Goal: Task Accomplishment & Management: Manage account settings

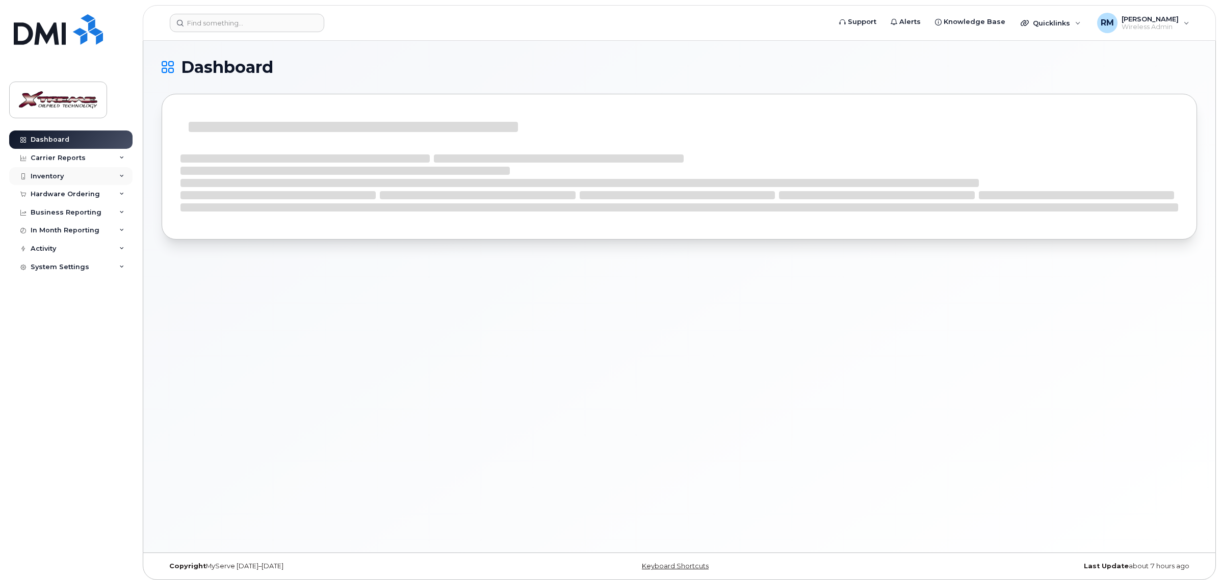
click at [55, 175] on div "Inventory" at bounding box center [47, 176] width 33 height 8
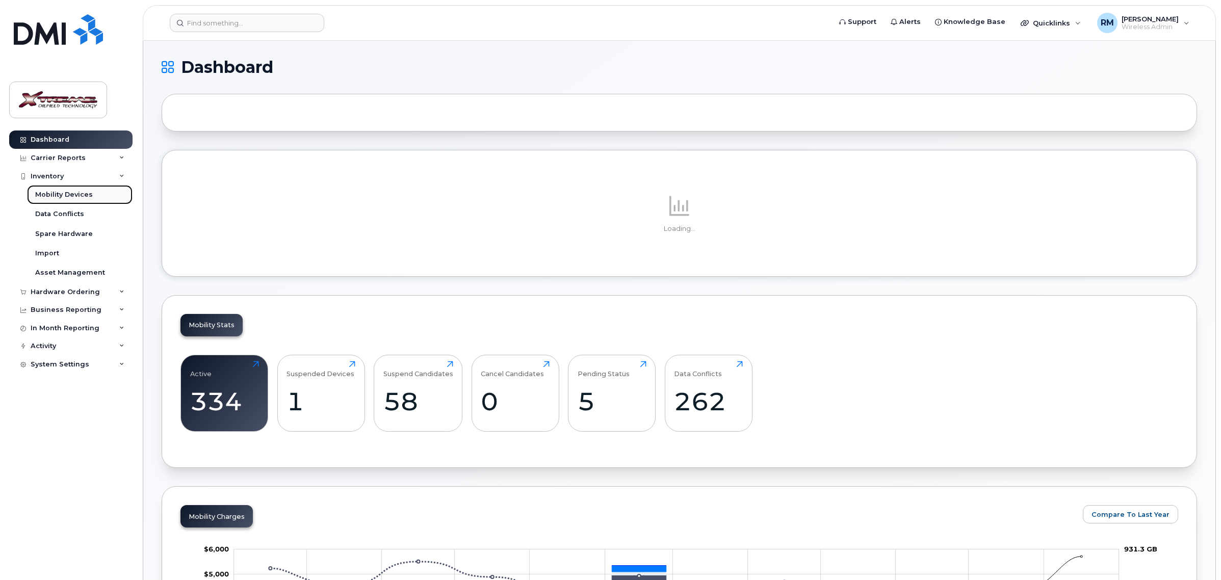
click at [72, 195] on div "Mobility Devices" at bounding box center [64, 194] width 58 height 9
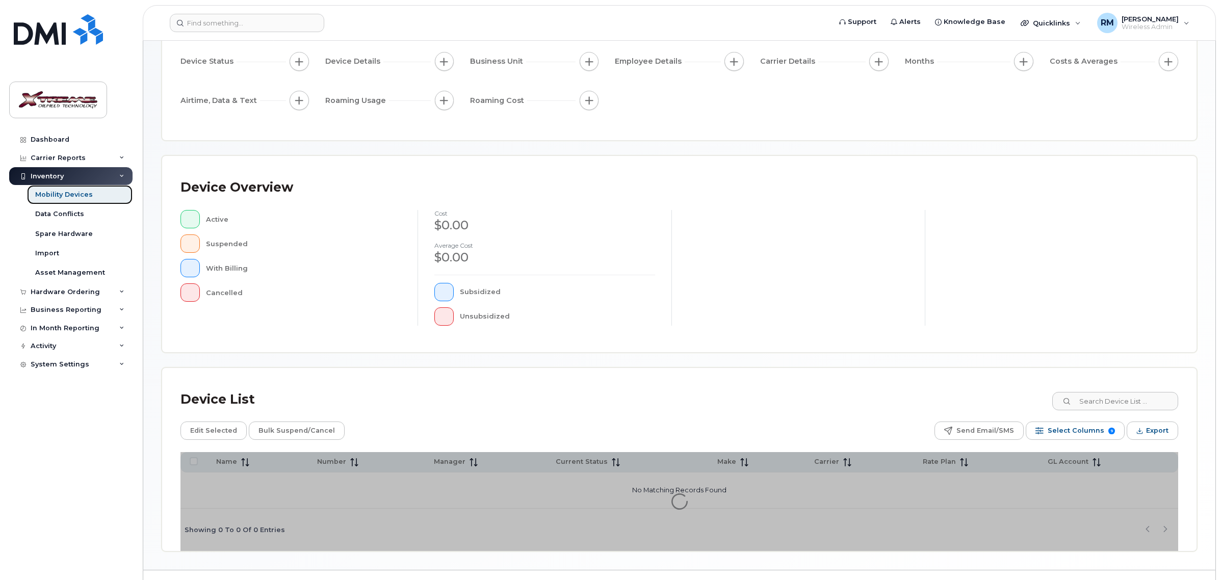
scroll to position [121, 0]
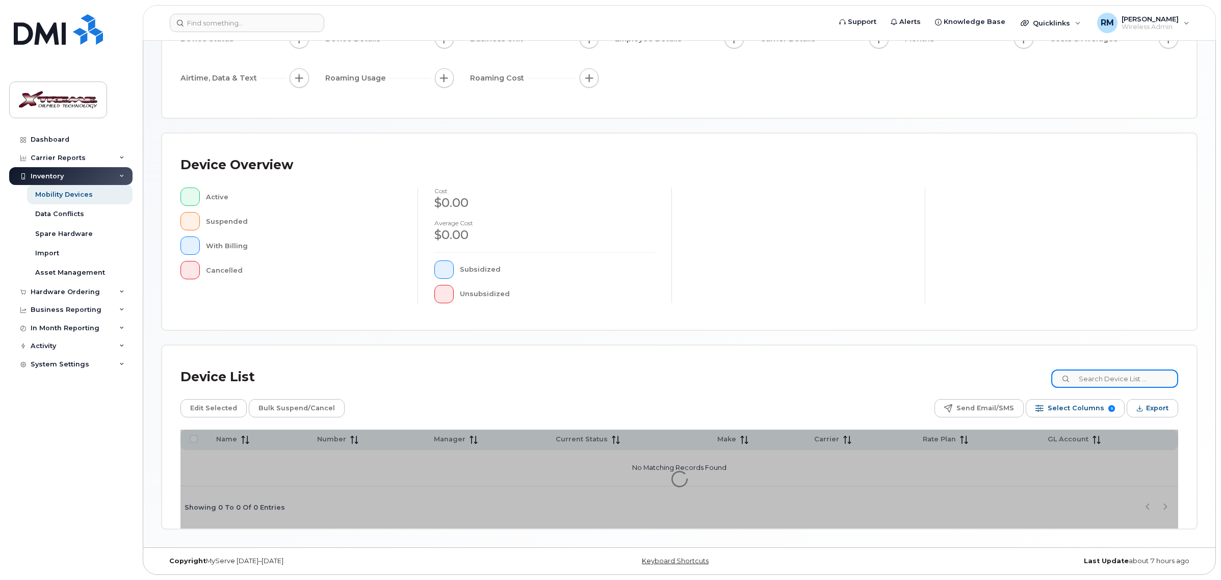
click at [1119, 382] on input at bounding box center [1114, 379] width 127 height 18
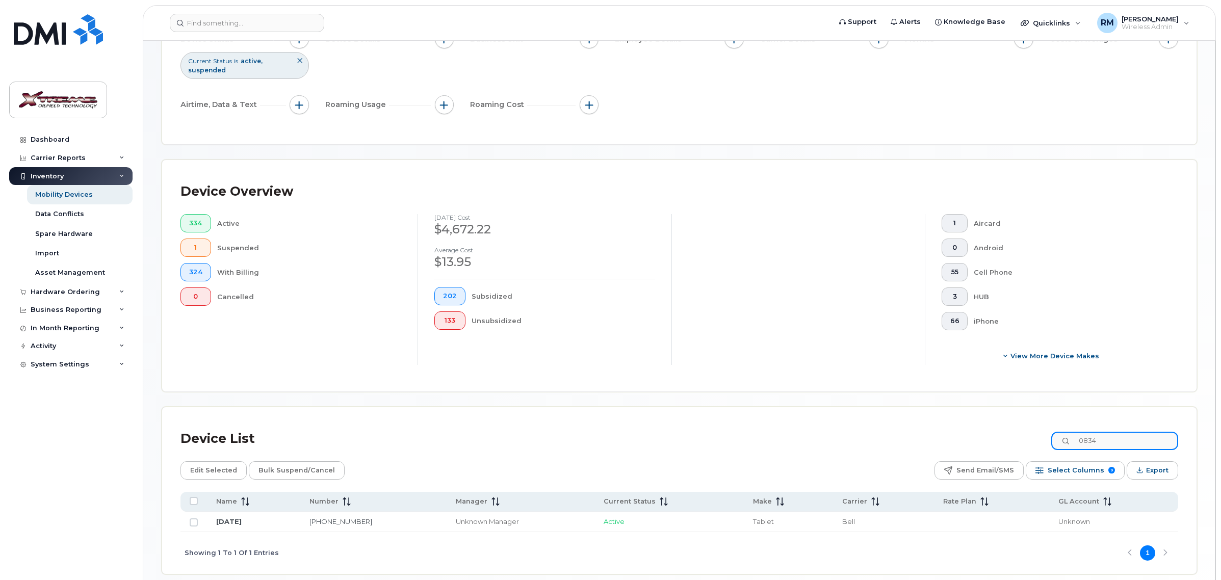
type input "0834"
click at [229, 526] on td "August 14" at bounding box center [253, 522] width 93 height 20
click at [229, 519] on link "August 14" at bounding box center [228, 521] width 25 height 8
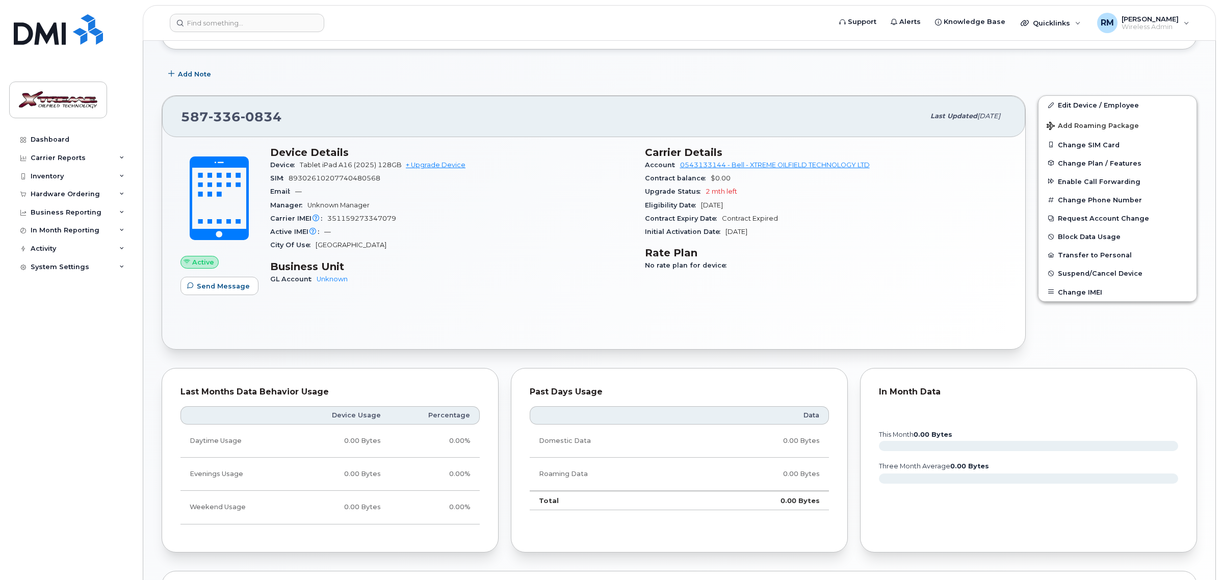
scroll to position [191, 0]
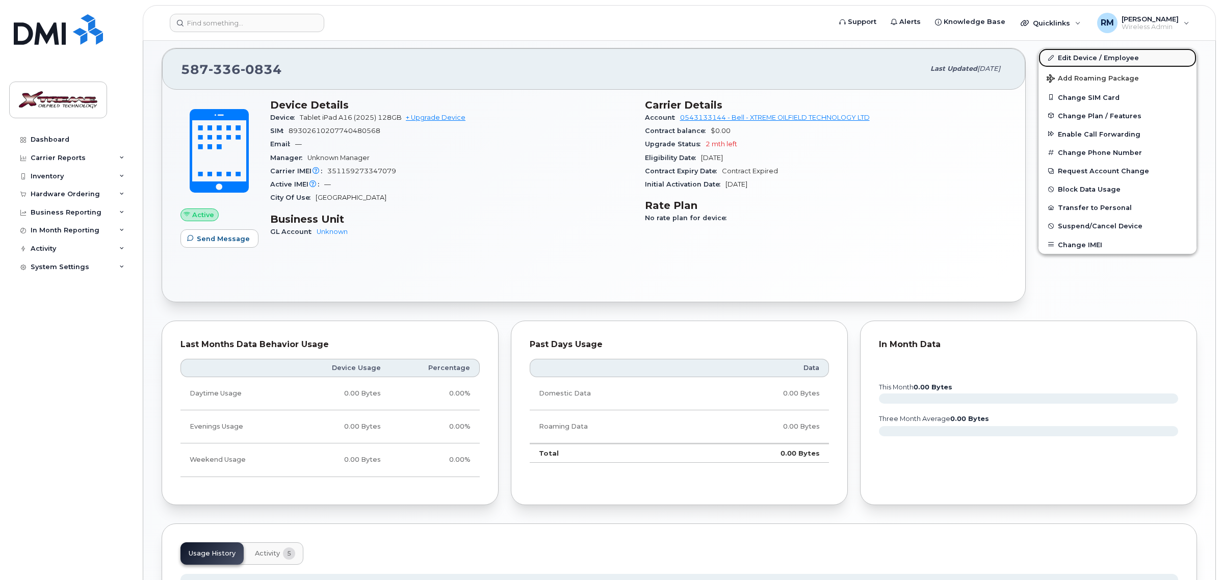
click at [1066, 59] on link "Edit Device / Employee" at bounding box center [1117, 57] width 158 height 18
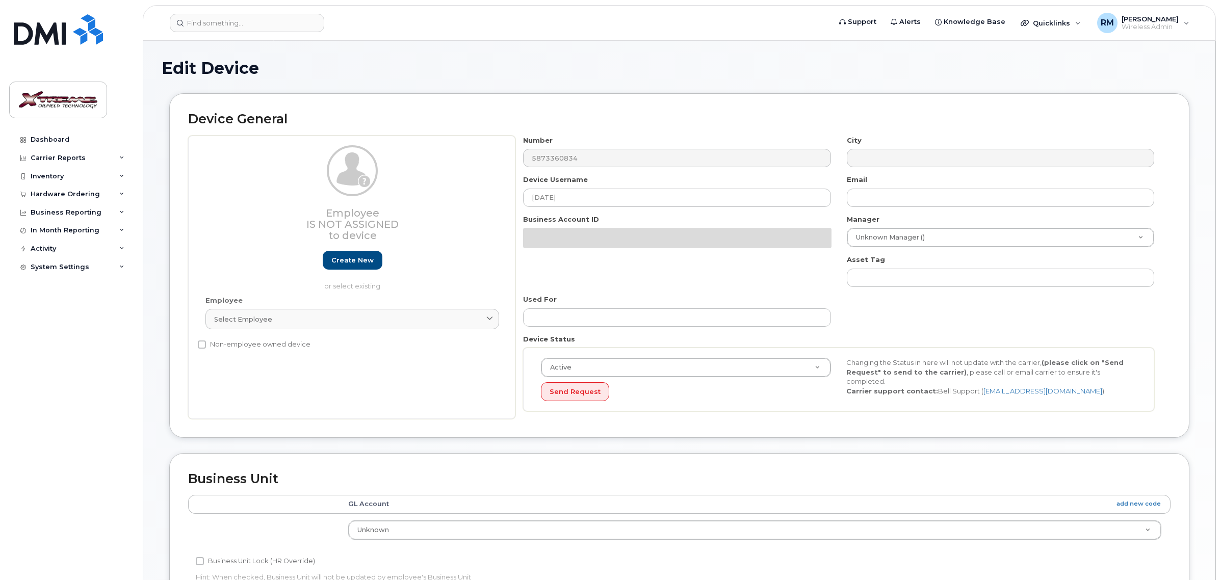
select select "4343095"
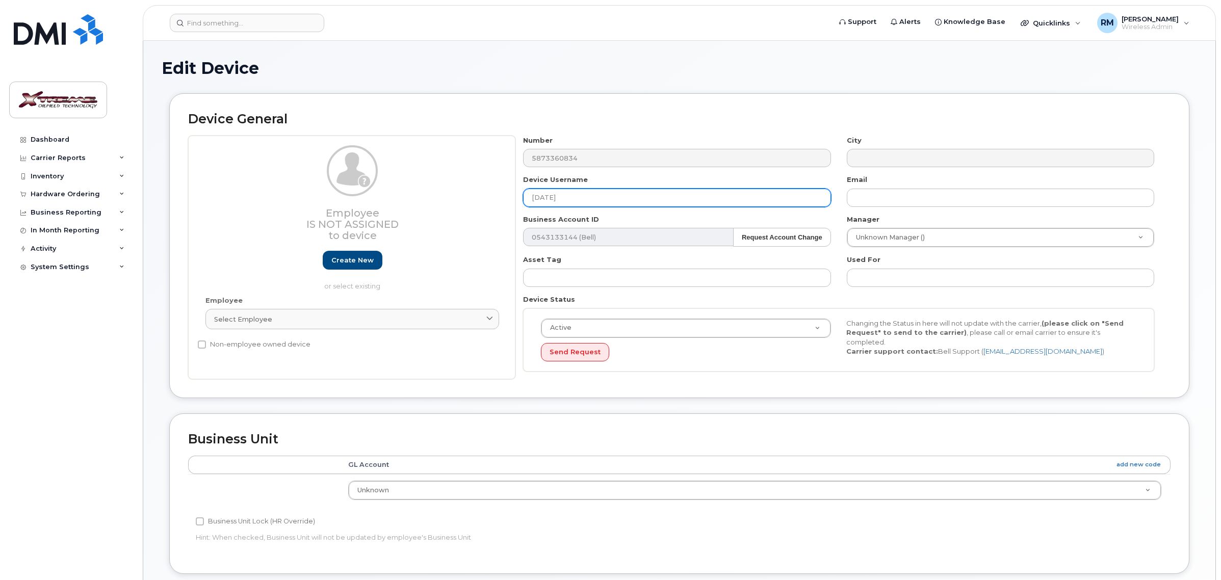
drag, startPoint x: 590, startPoint y: 197, endPoint x: 316, endPoint y: 206, distance: 274.4
click at [316, 206] on div "Employee Is not assigned to device Create new or select existing Employee Selec…" at bounding box center [679, 258] width 982 height 244
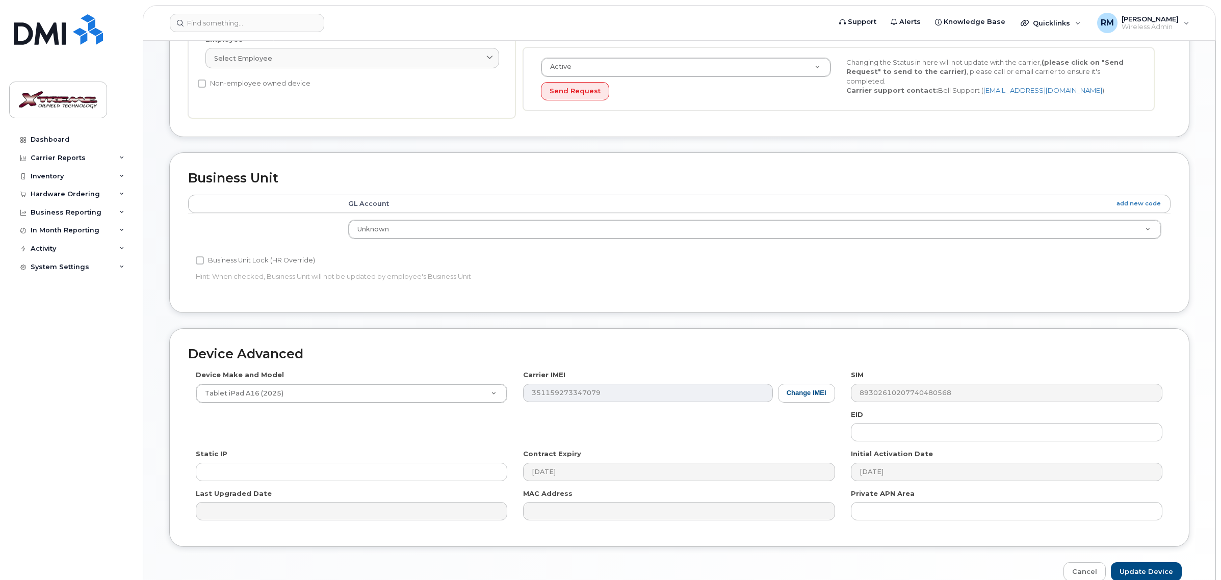
scroll to position [315, 0]
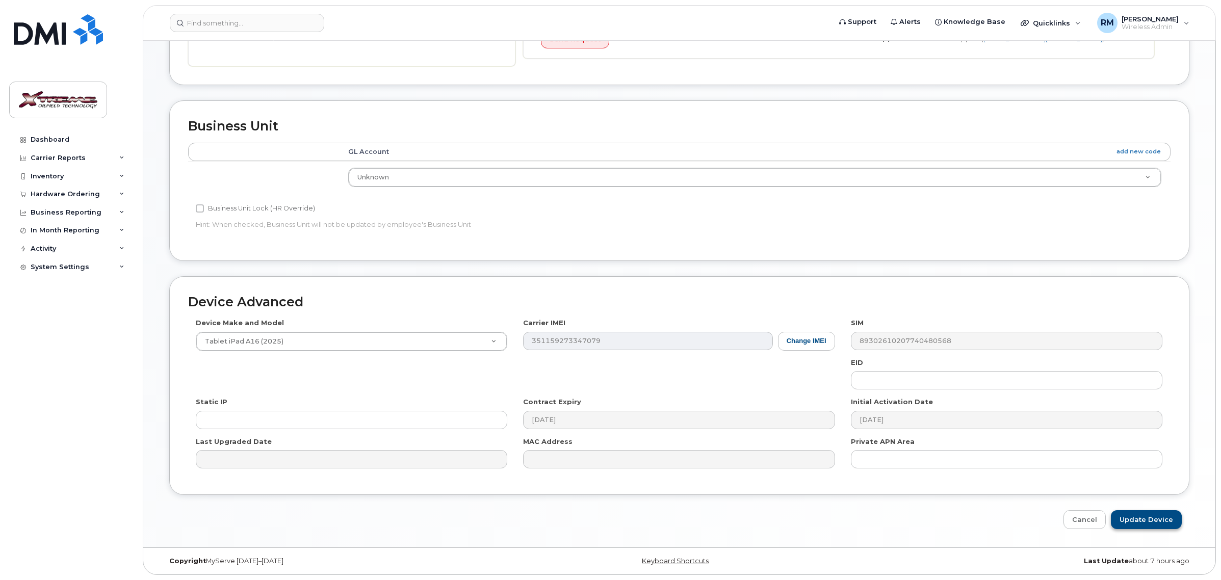
type input "[PERSON_NAME] iPad"
click at [1129, 511] on input "Update Device" at bounding box center [1146, 519] width 71 height 19
type input "Saving..."
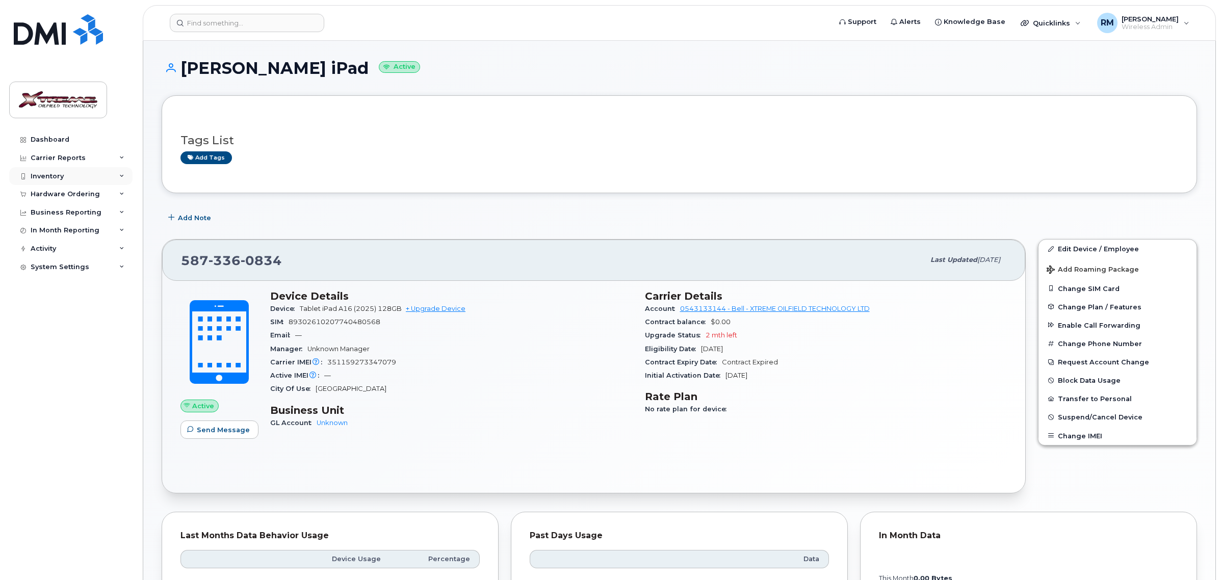
click at [60, 177] on div "Inventory" at bounding box center [47, 176] width 33 height 8
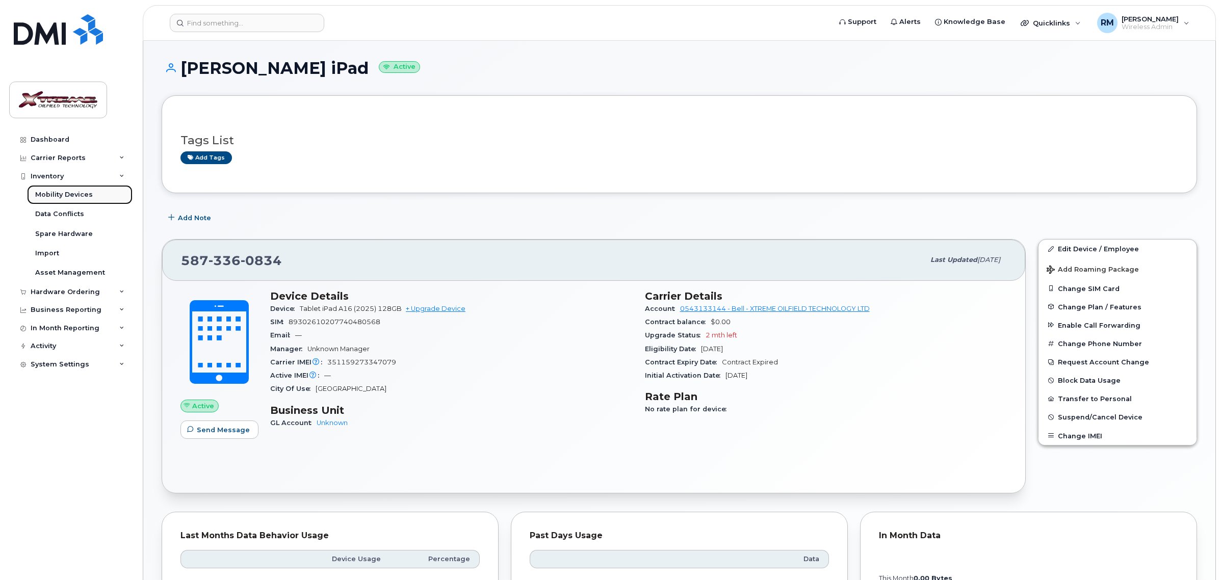
click at [71, 195] on div "Mobility Devices" at bounding box center [64, 194] width 58 height 9
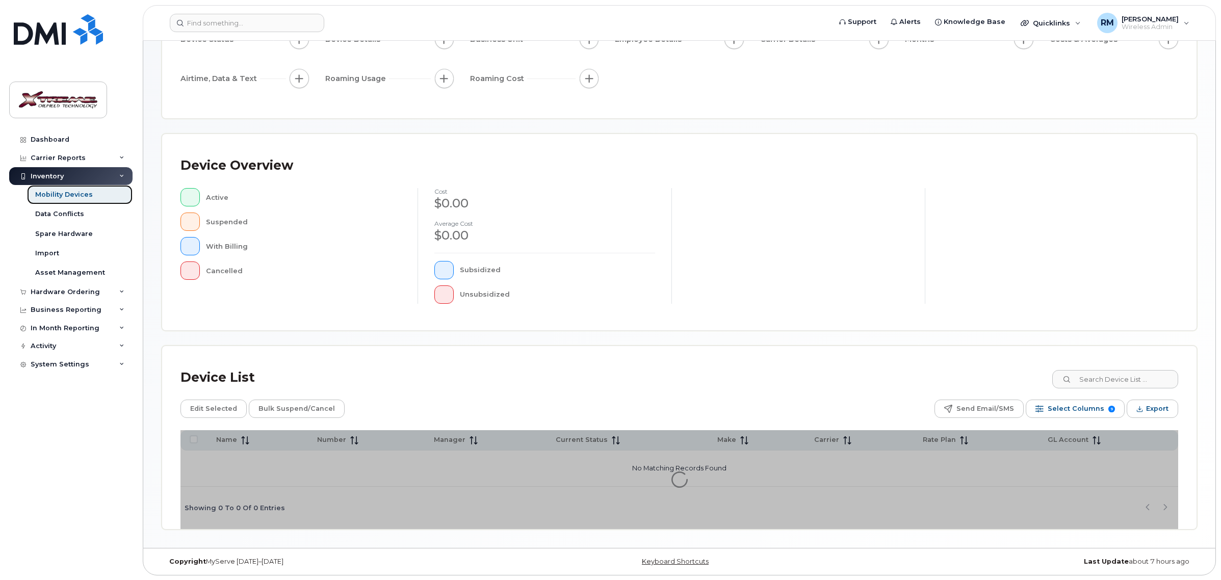
scroll to position [139, 0]
click at [1111, 387] on input at bounding box center [1114, 379] width 127 height 18
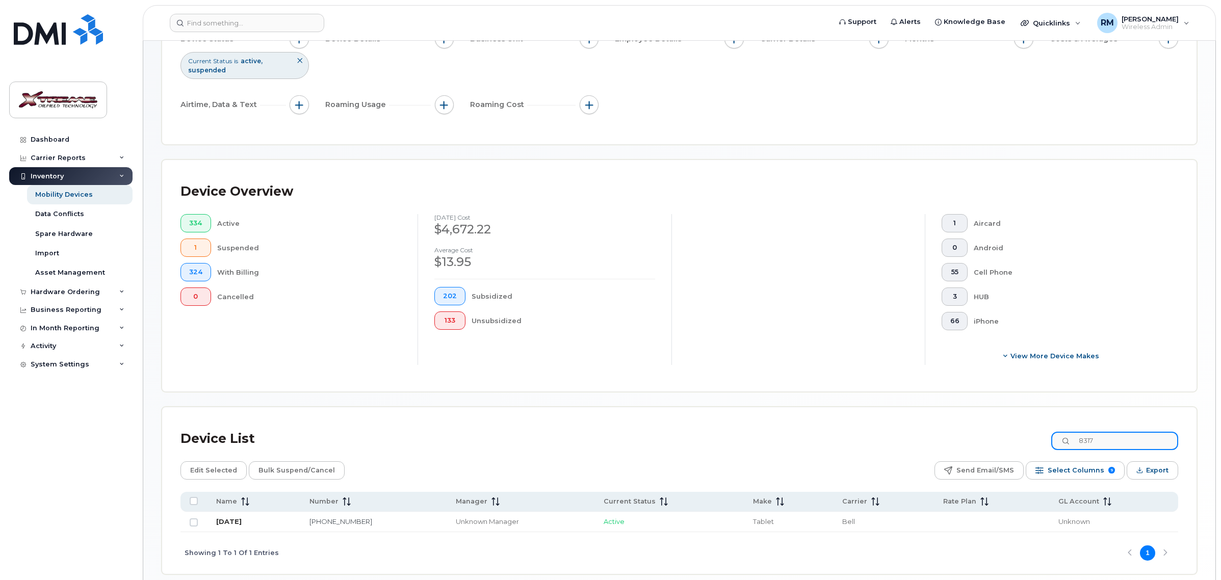
type input "8317"
click at [239, 520] on link "August 13" at bounding box center [228, 521] width 25 height 8
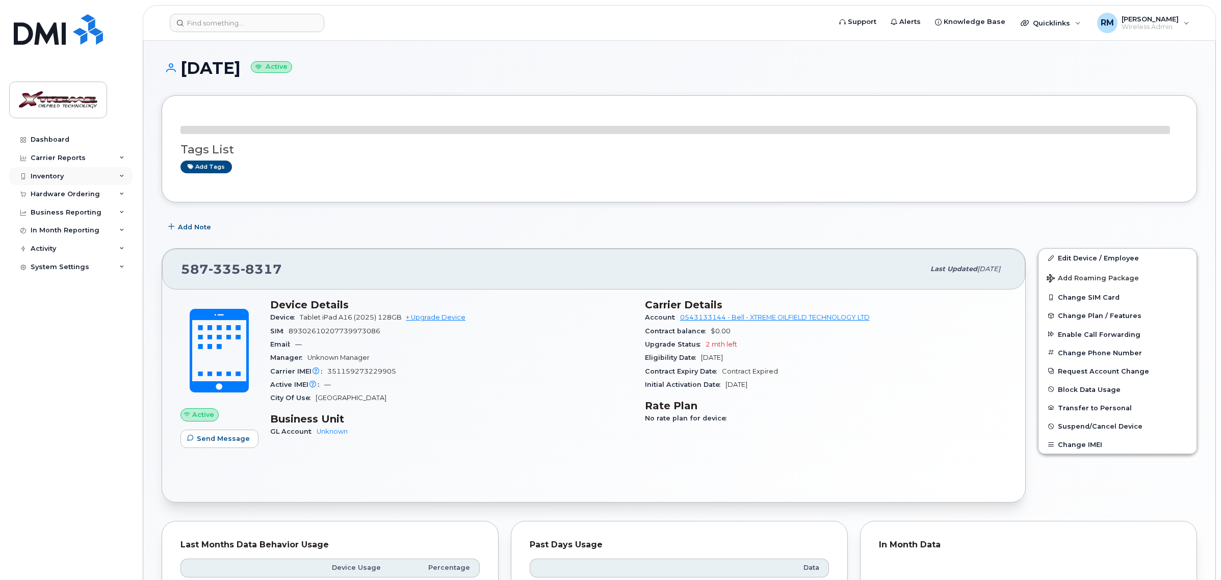
click at [57, 178] on div "Inventory" at bounding box center [47, 176] width 33 height 8
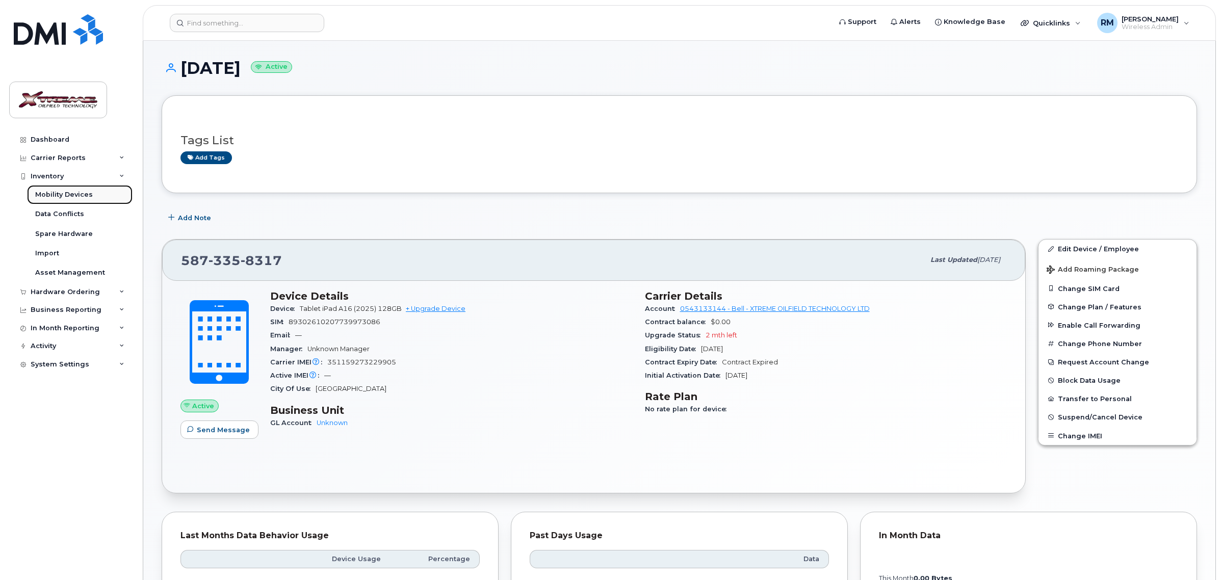
click at [60, 194] on div "Mobility Devices" at bounding box center [64, 194] width 58 height 9
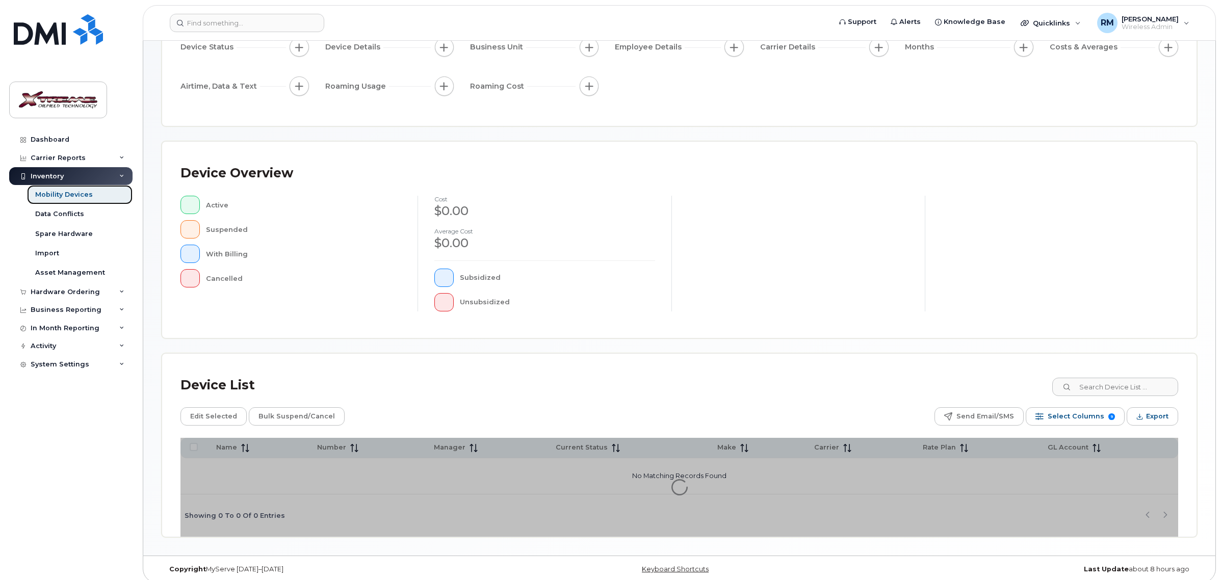
scroll to position [139, 0]
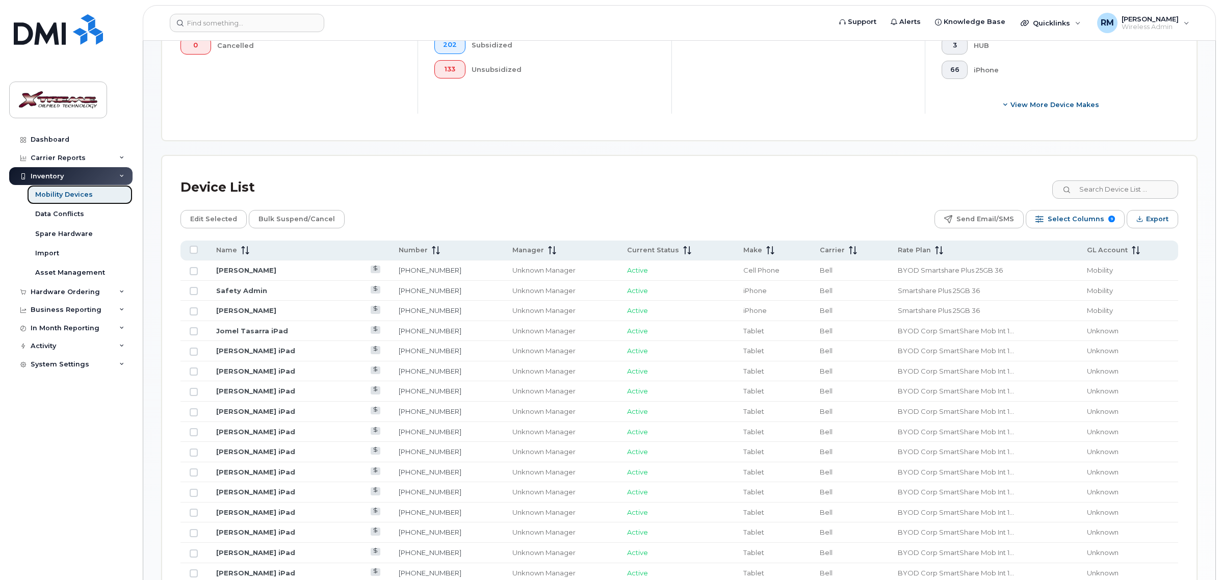
scroll to position [394, 0]
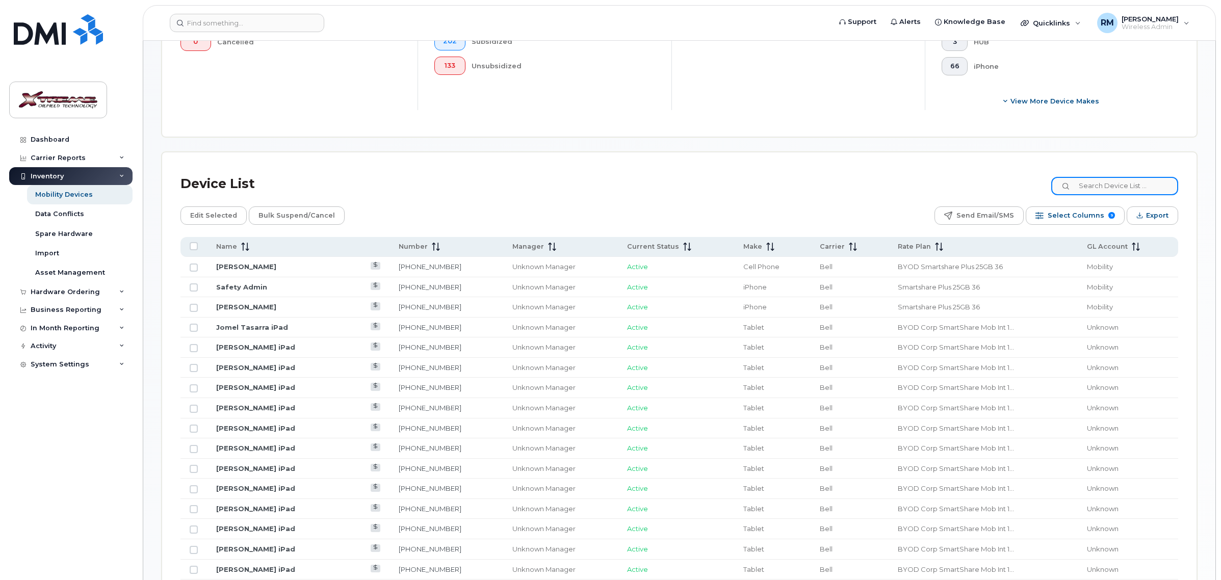
click at [1110, 192] on input at bounding box center [1114, 186] width 127 height 18
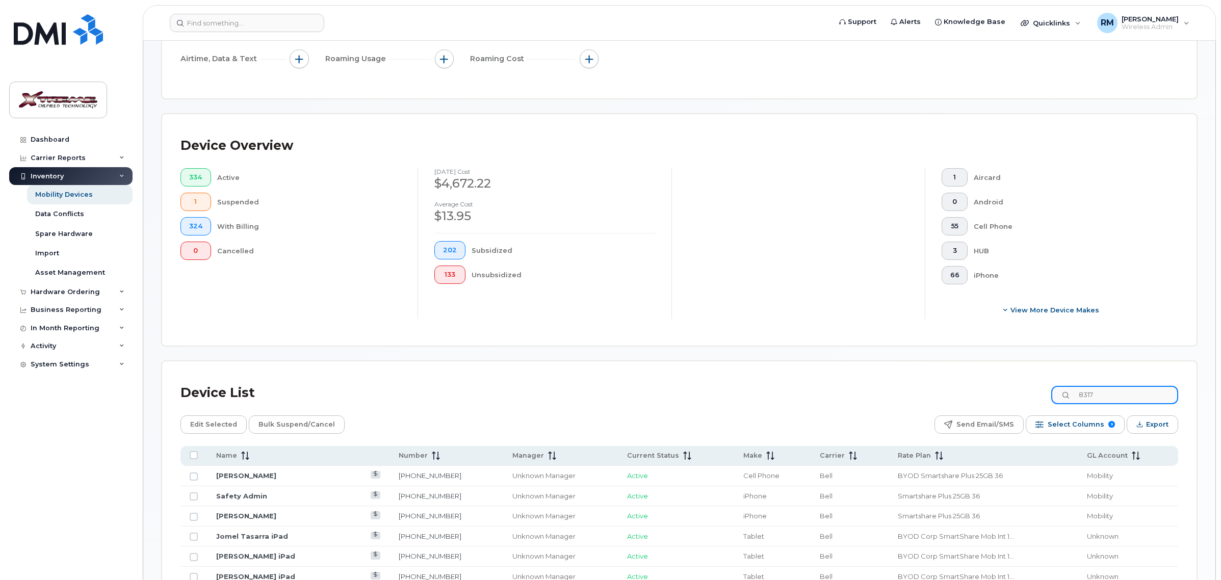
type input "8317"
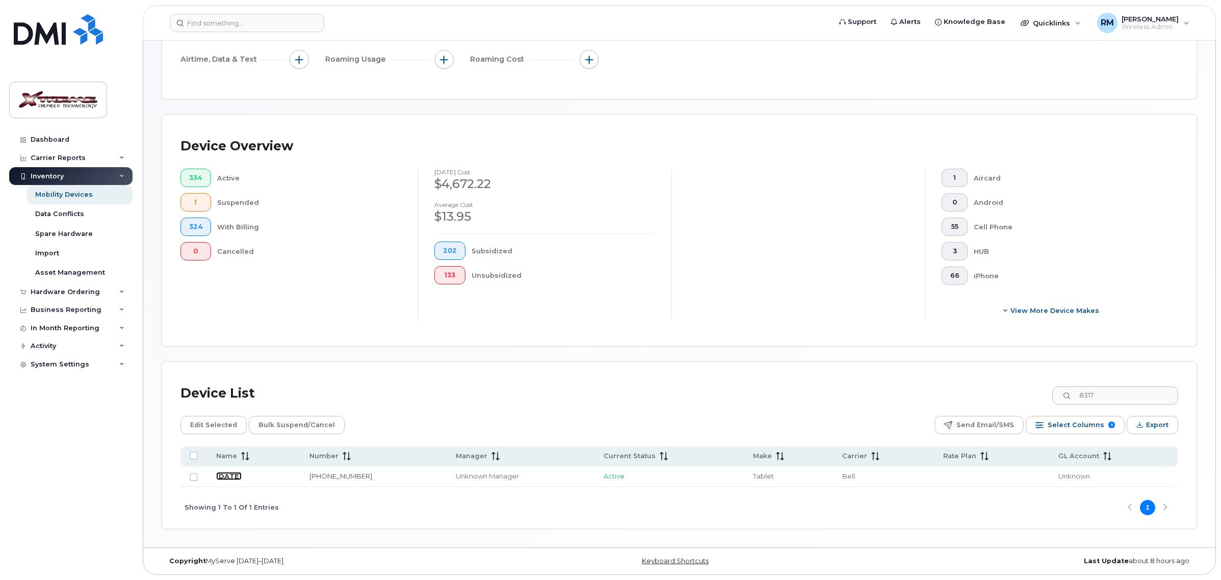
click at [236, 478] on link "August 13" at bounding box center [228, 476] width 25 height 8
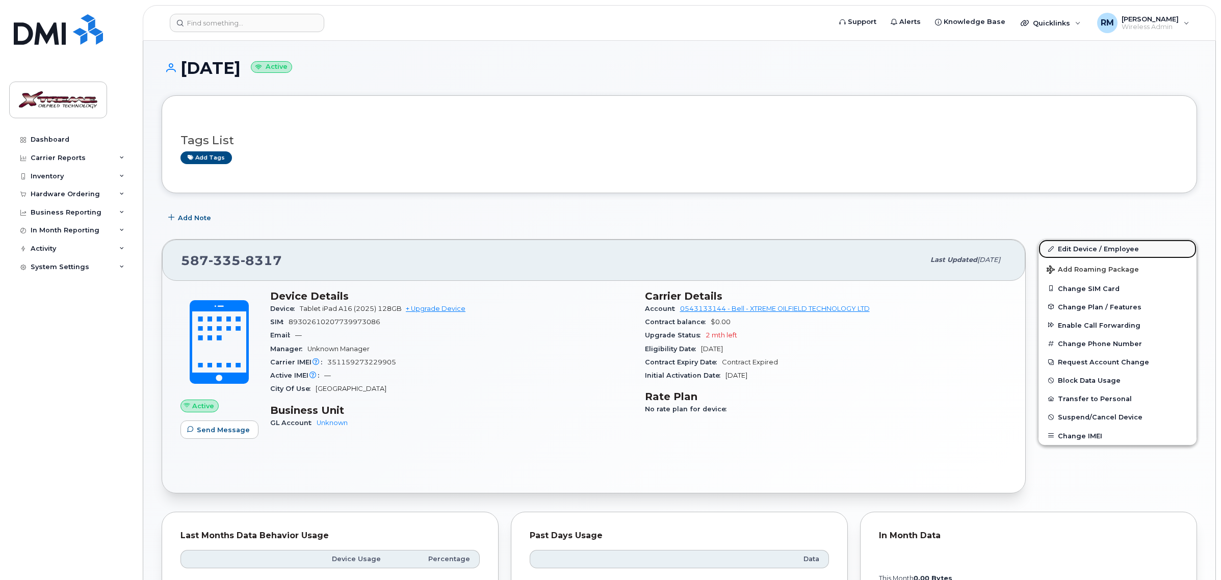
click at [1076, 250] on link "Edit Device / Employee" at bounding box center [1117, 249] width 158 height 18
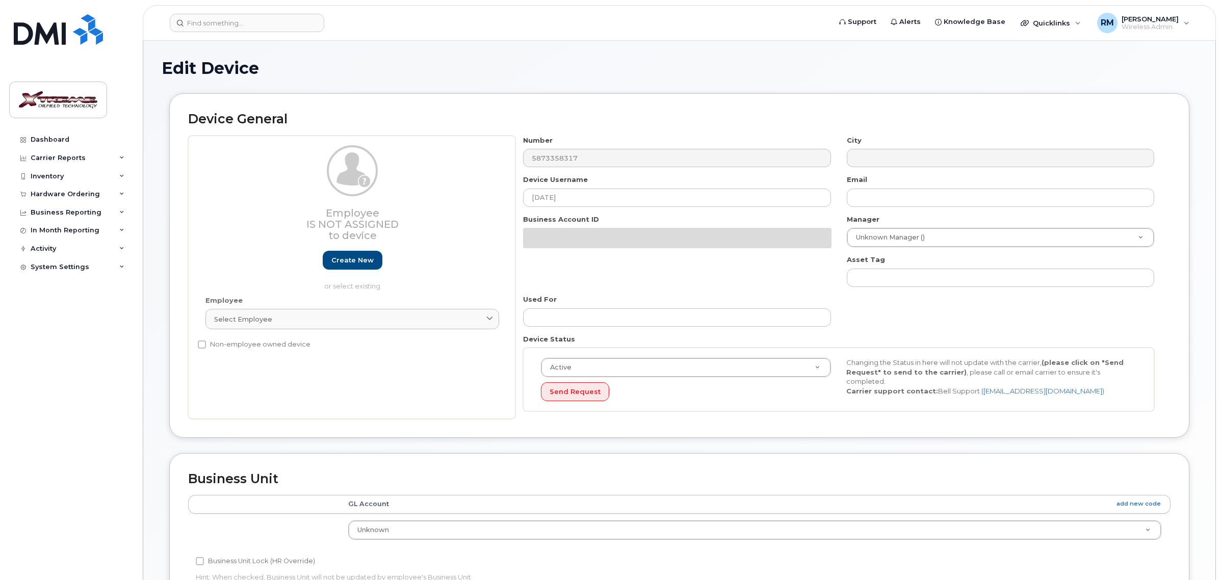
select select "4343095"
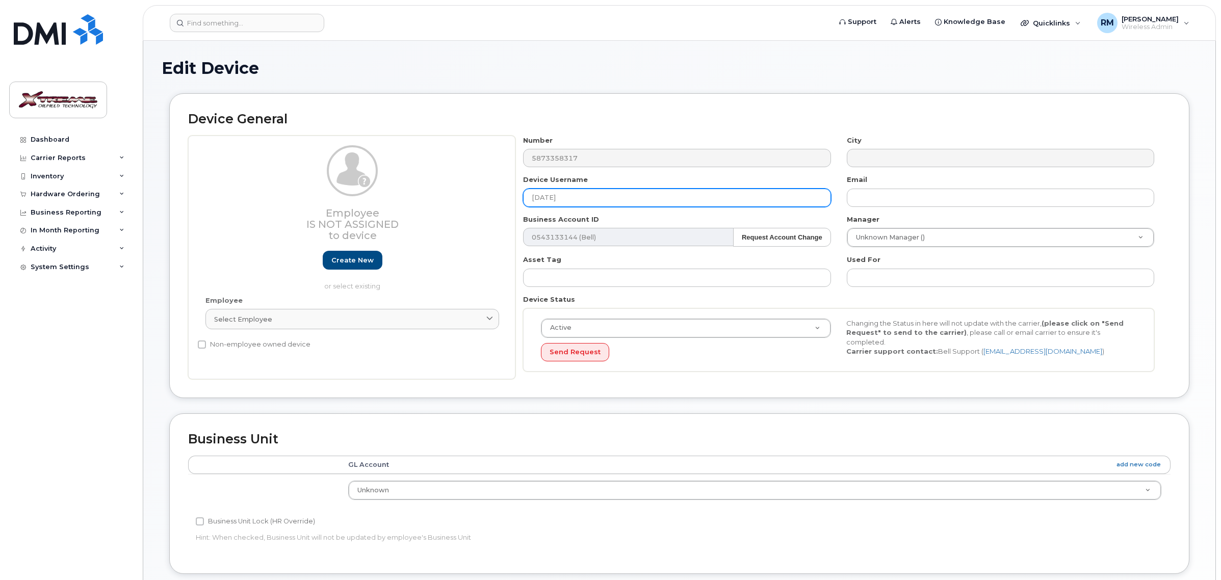
drag, startPoint x: 577, startPoint y: 201, endPoint x: 322, endPoint y: 201, distance: 254.9
click at [332, 201] on div "Employee Is not assigned to device Create new or select existing Employee Selec…" at bounding box center [679, 258] width 982 height 244
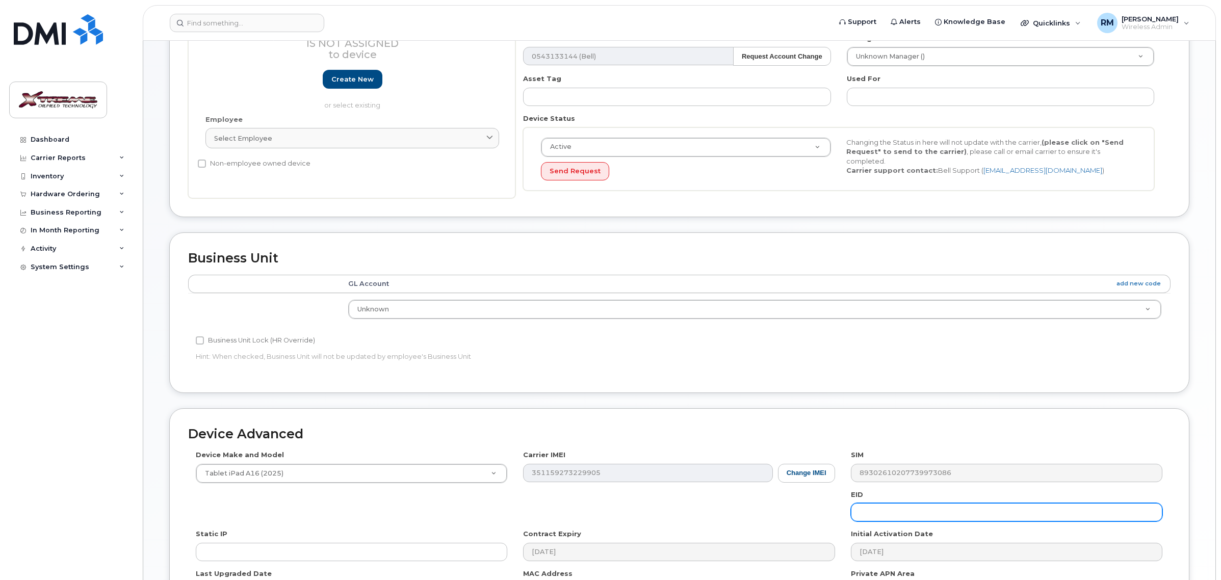
scroll to position [315, 0]
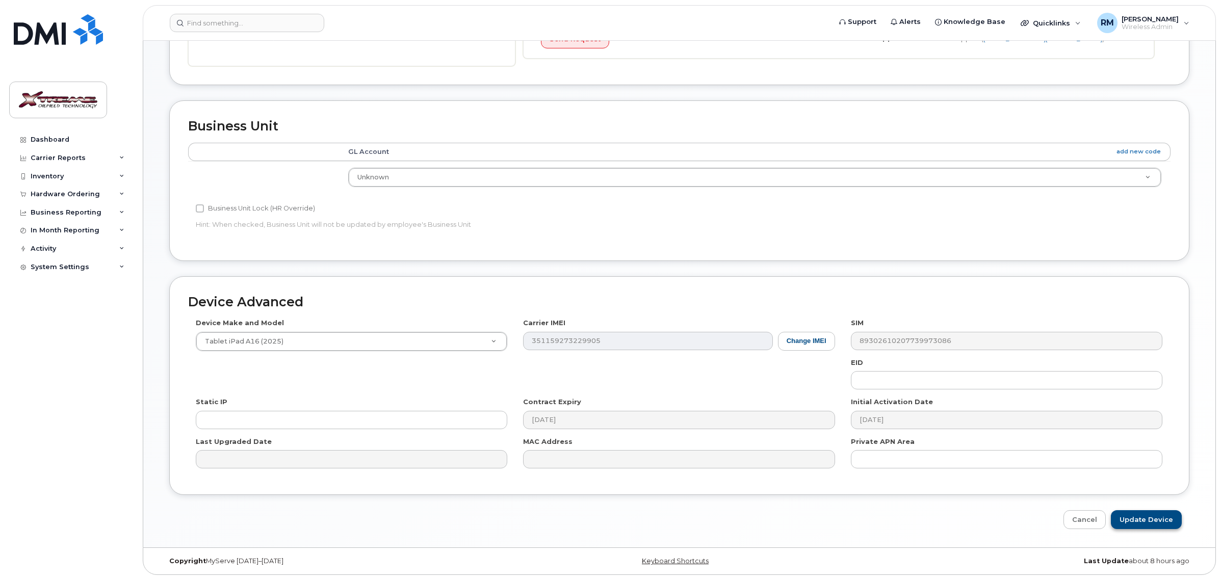
type input "[PERSON_NAME] iPad"
click at [1155, 513] on input "Update Device" at bounding box center [1146, 519] width 71 height 19
type input "Saving..."
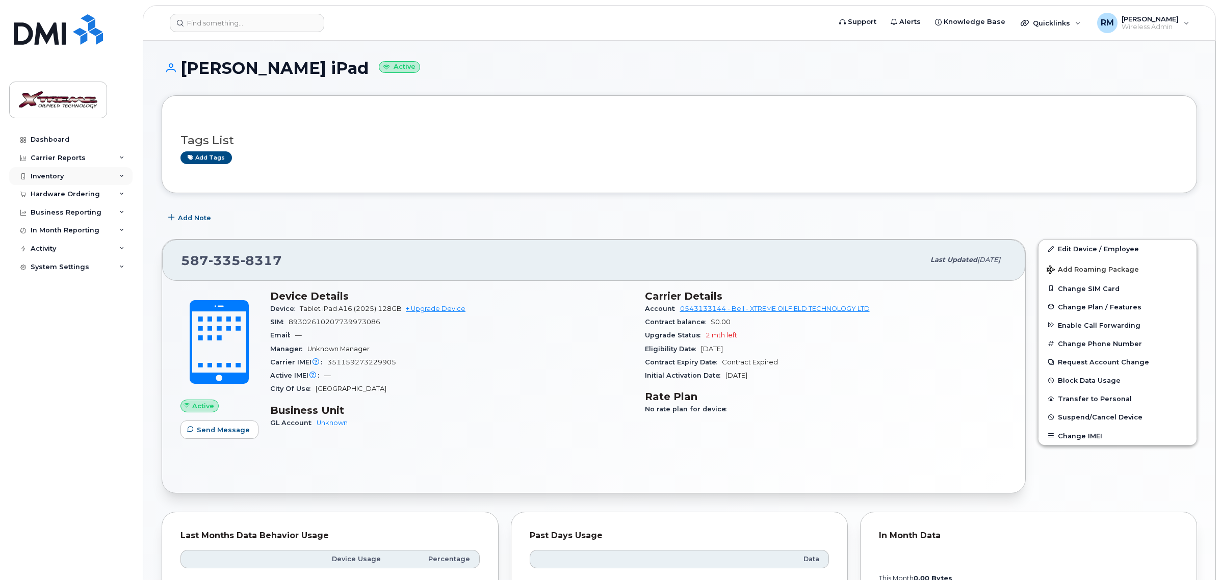
click at [62, 177] on div "Inventory" at bounding box center [47, 176] width 33 height 8
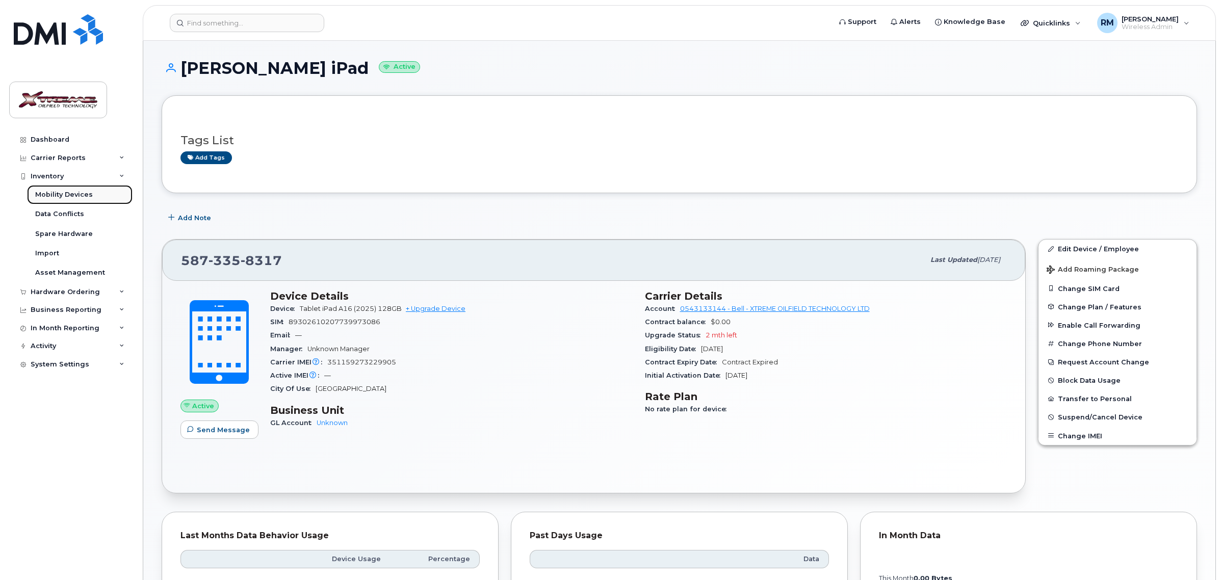
click at [62, 191] on div "Mobility Devices" at bounding box center [64, 194] width 58 height 9
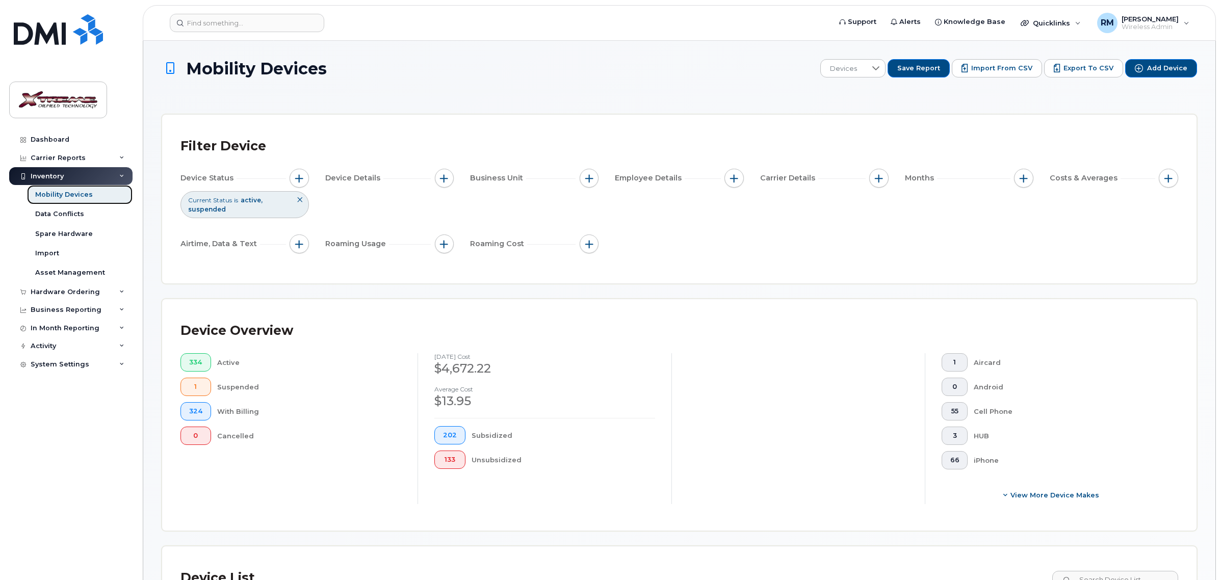
scroll to position [191, 0]
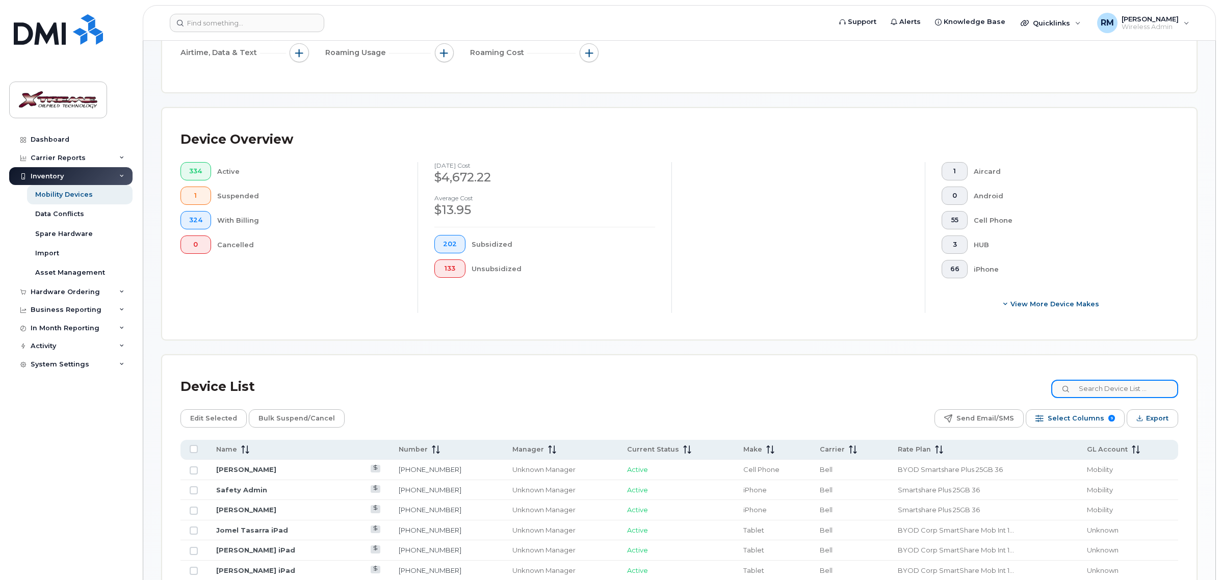
click at [1112, 394] on input at bounding box center [1114, 389] width 127 height 18
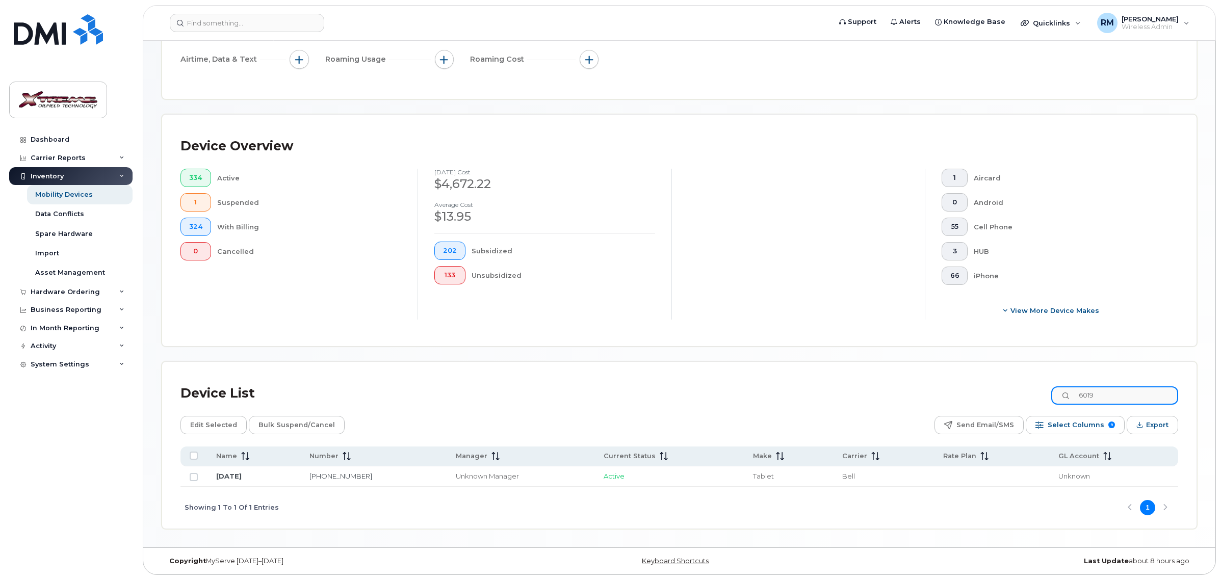
scroll to position [185, 0]
type input "6019"
click at [227, 473] on link "August 12" at bounding box center [228, 476] width 25 height 8
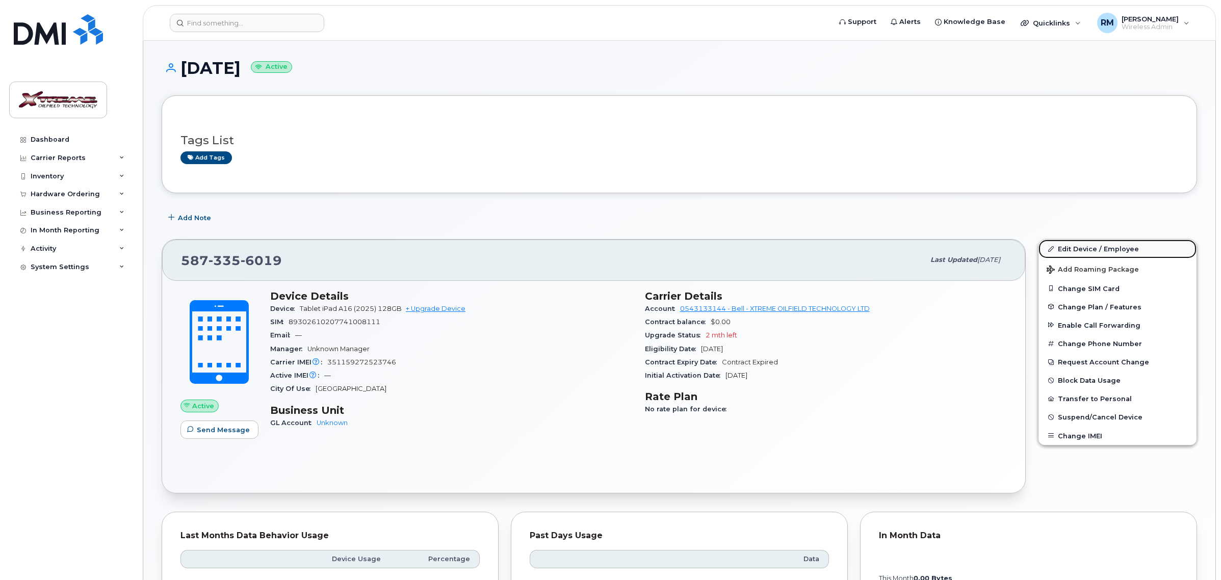
click at [1095, 250] on link "Edit Device / Employee" at bounding box center [1117, 249] width 158 height 18
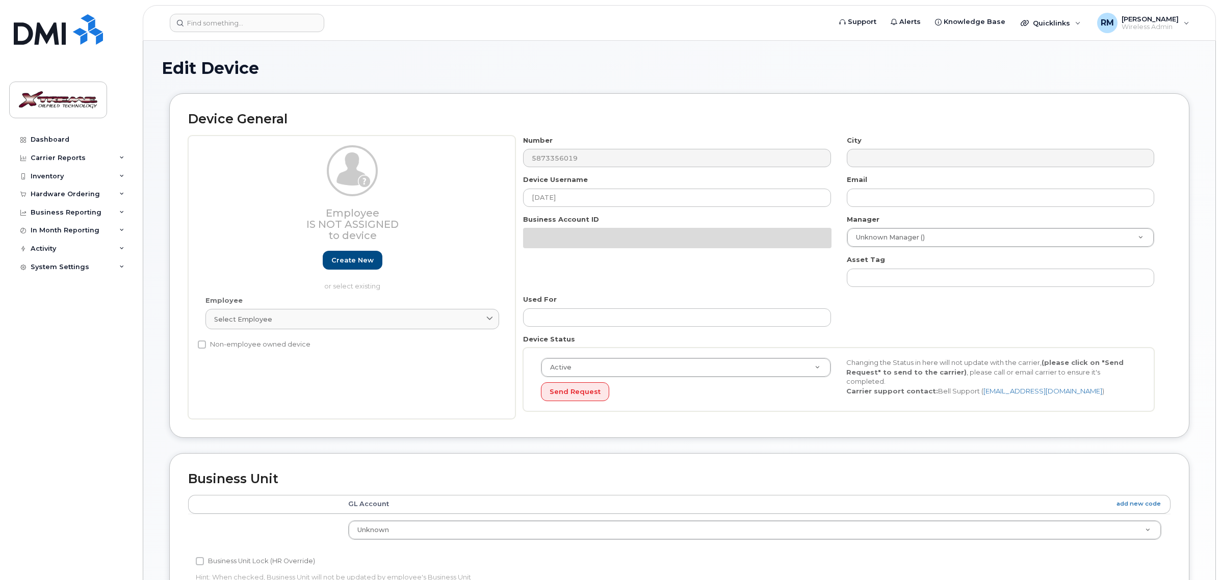
select select "4343095"
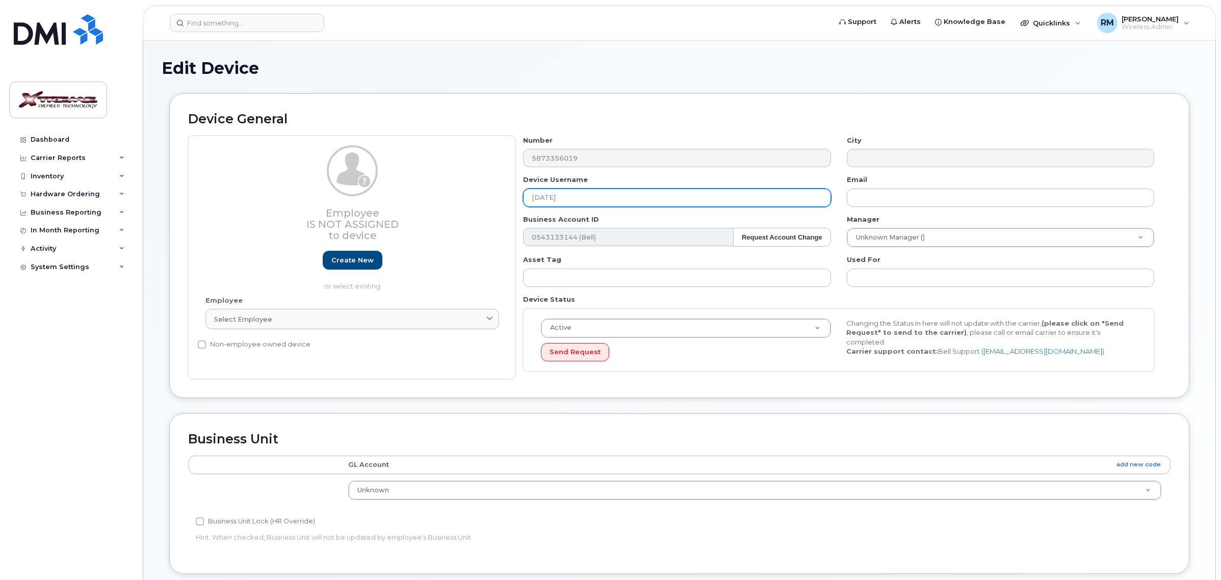
drag, startPoint x: 608, startPoint y: 196, endPoint x: 285, endPoint y: 205, distance: 322.3
click at [285, 205] on div "Employee Is not assigned to device Create new or select existing Employee Selec…" at bounding box center [679, 258] width 982 height 244
click at [542, 200] on input "Maek Turner iPad" at bounding box center [676, 198] width 307 height 18
click at [544, 197] on input "Maek Turner iPad" at bounding box center [676, 198] width 307 height 18
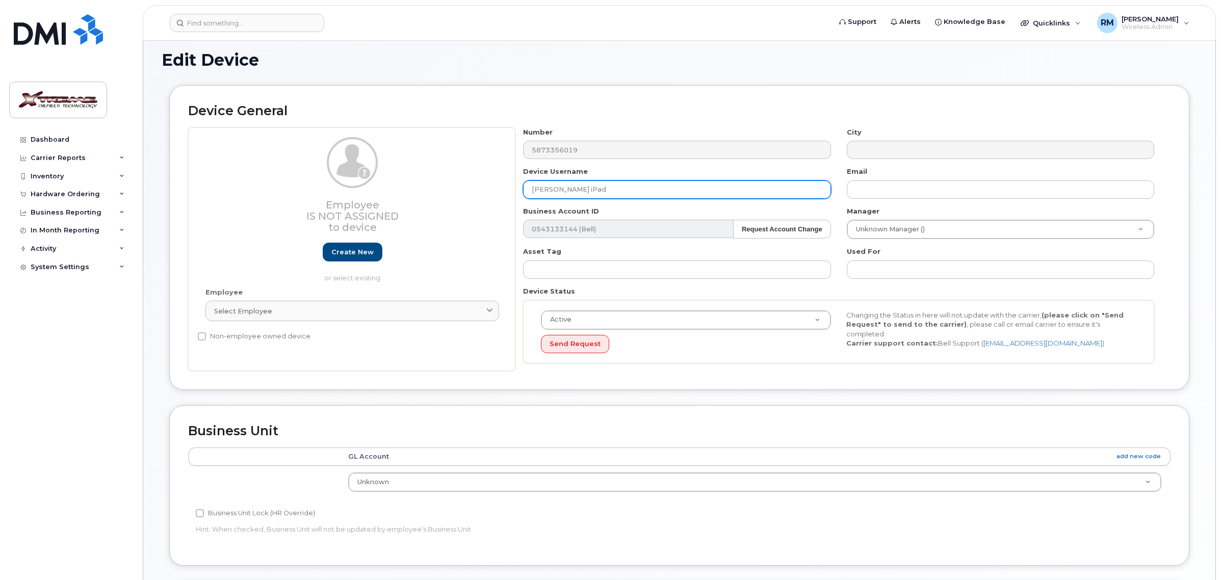
scroll to position [315, 0]
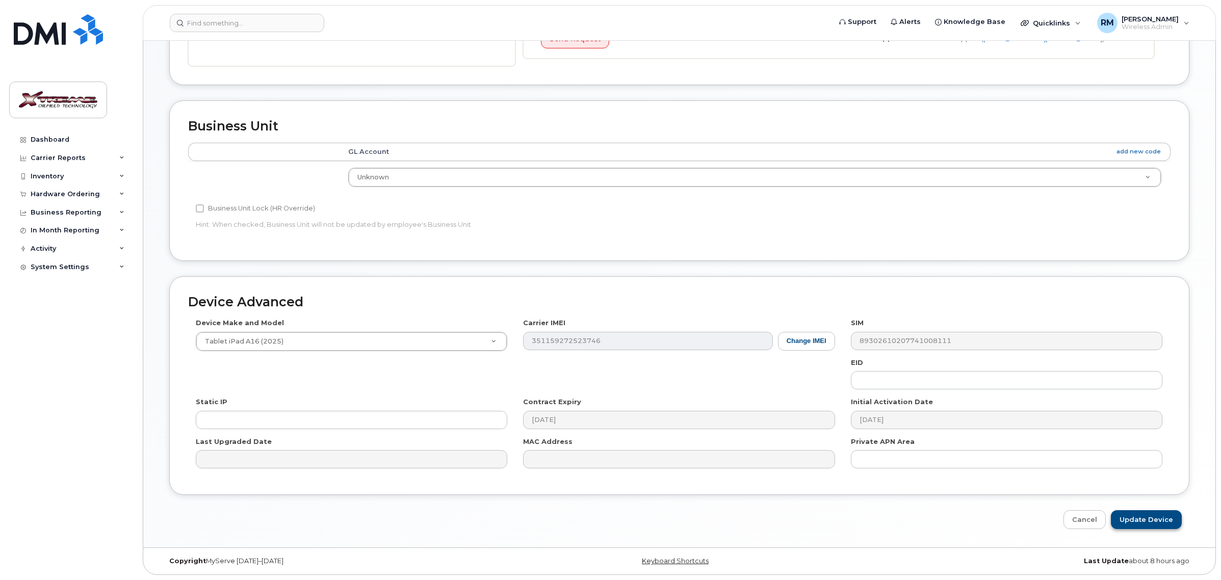
type input "Mark Turner iPad"
click at [1130, 514] on input "Update Device" at bounding box center [1146, 519] width 71 height 19
type input "Saving..."
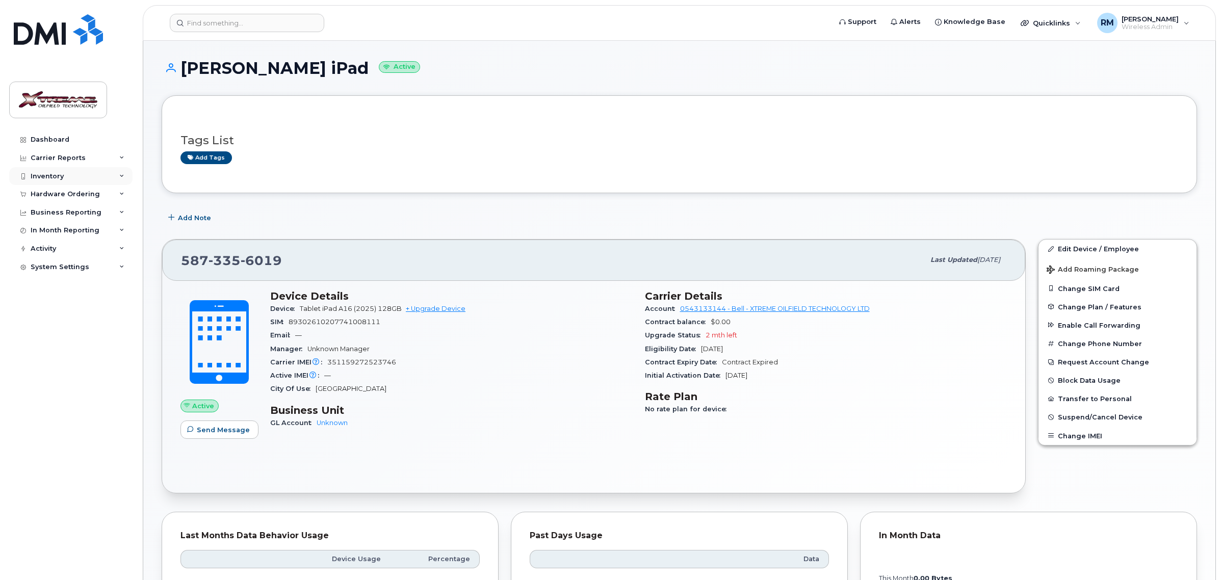
click at [37, 177] on div "Inventory" at bounding box center [47, 176] width 33 height 8
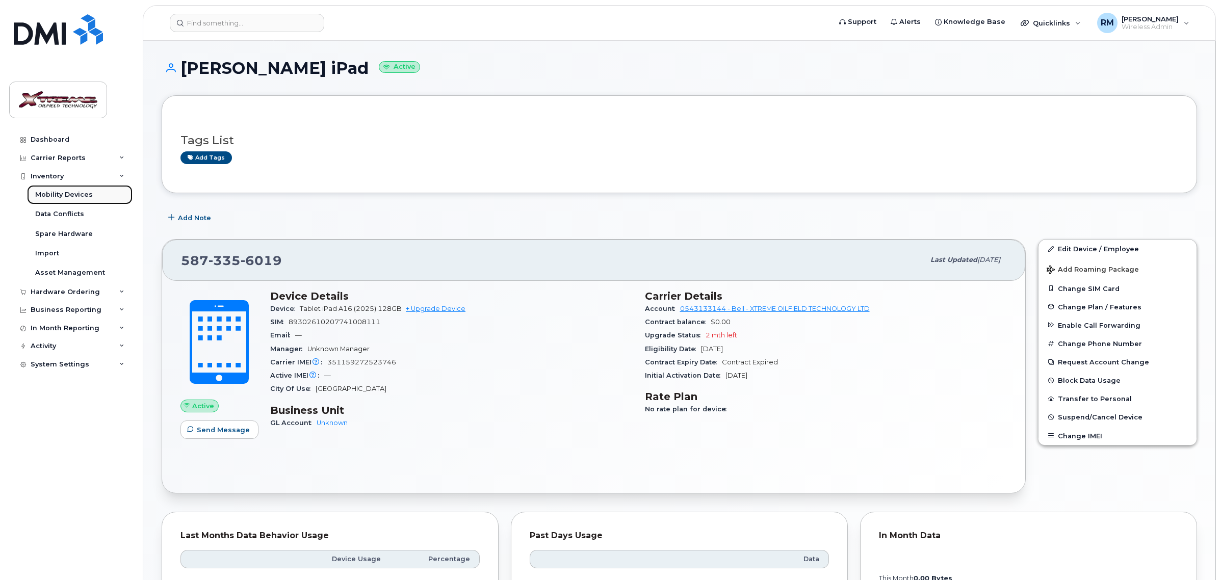
click at [75, 199] on div "Mobility Devices" at bounding box center [64, 194] width 58 height 9
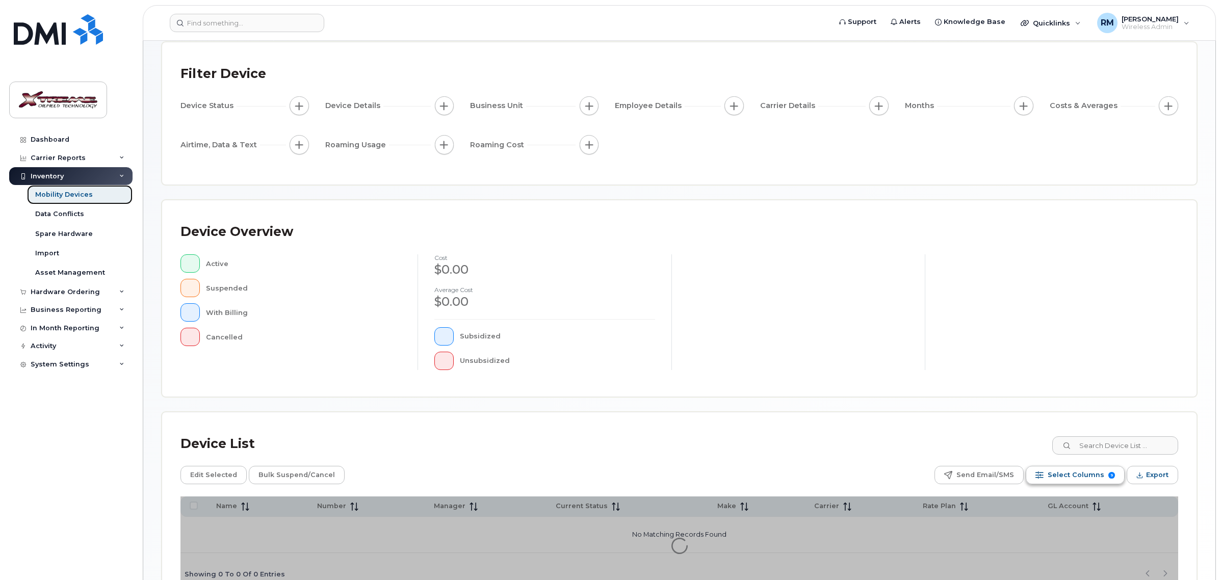
scroll to position [139, 0]
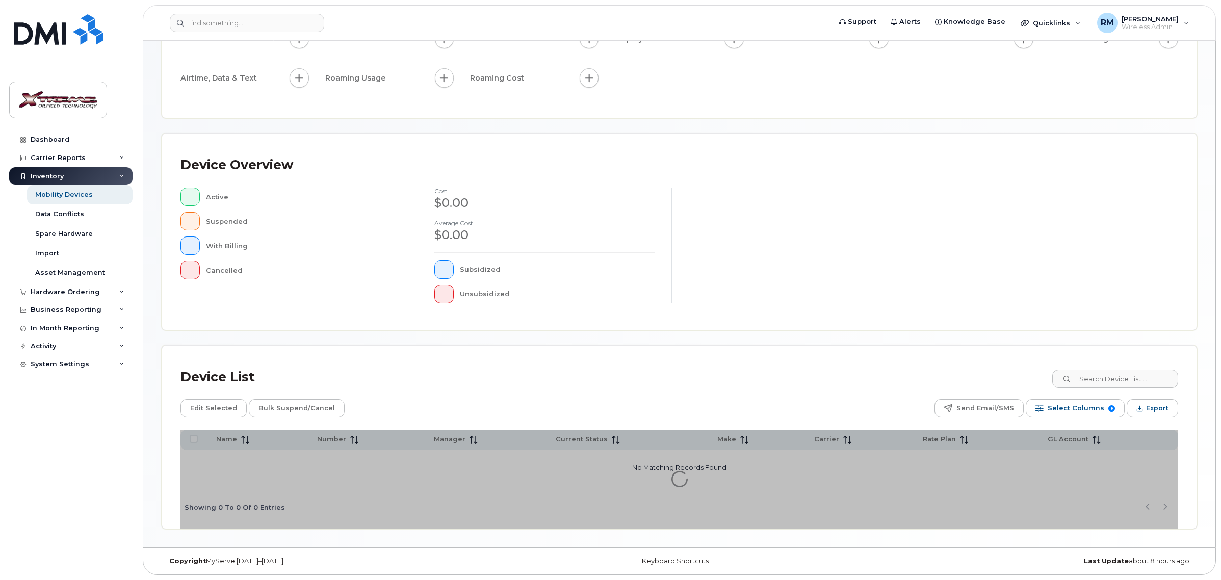
click at [1117, 367] on div "Device List" at bounding box center [679, 377] width 998 height 27
click at [1117, 378] on input at bounding box center [1114, 379] width 127 height 18
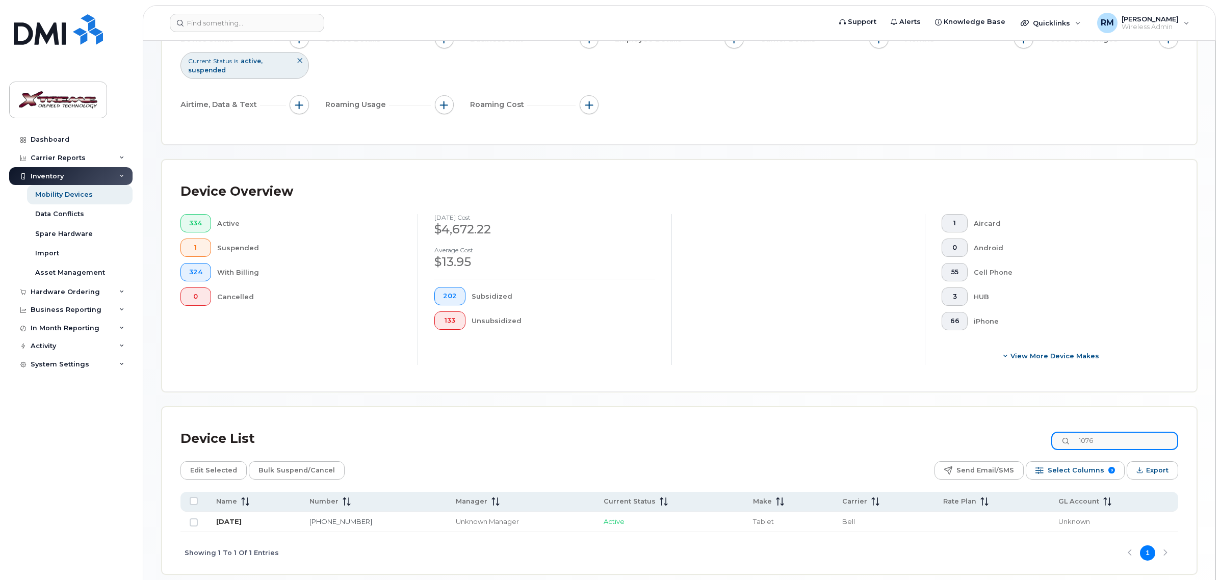
type input "1076"
click at [230, 522] on link "[DATE]" at bounding box center [228, 521] width 25 height 8
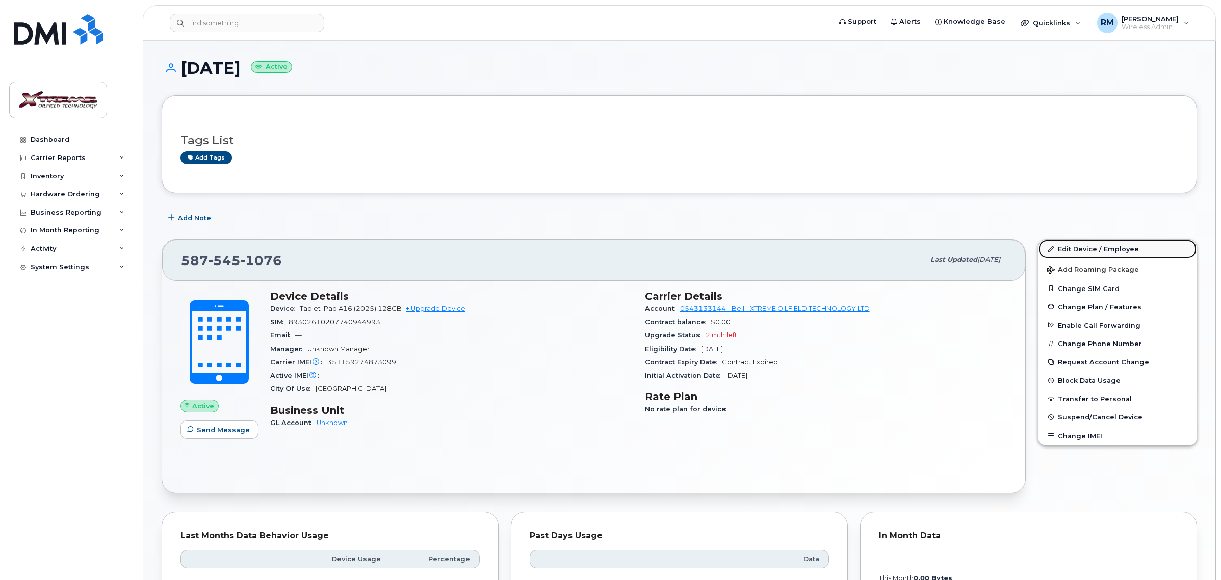
click at [1091, 248] on link "Edit Device / Employee" at bounding box center [1117, 249] width 158 height 18
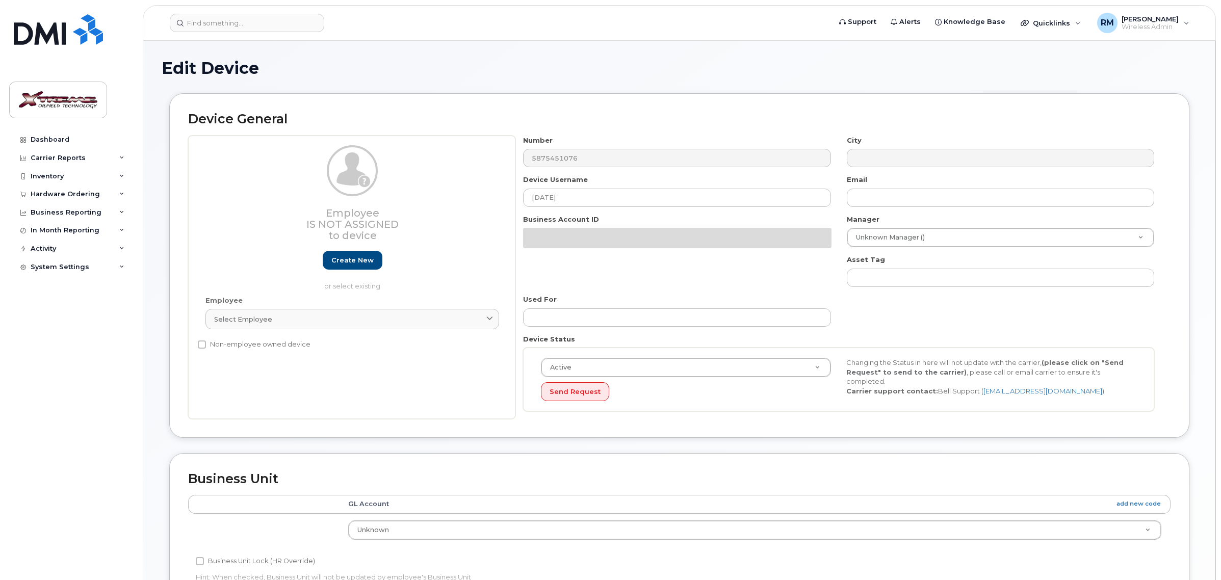
select select "4343095"
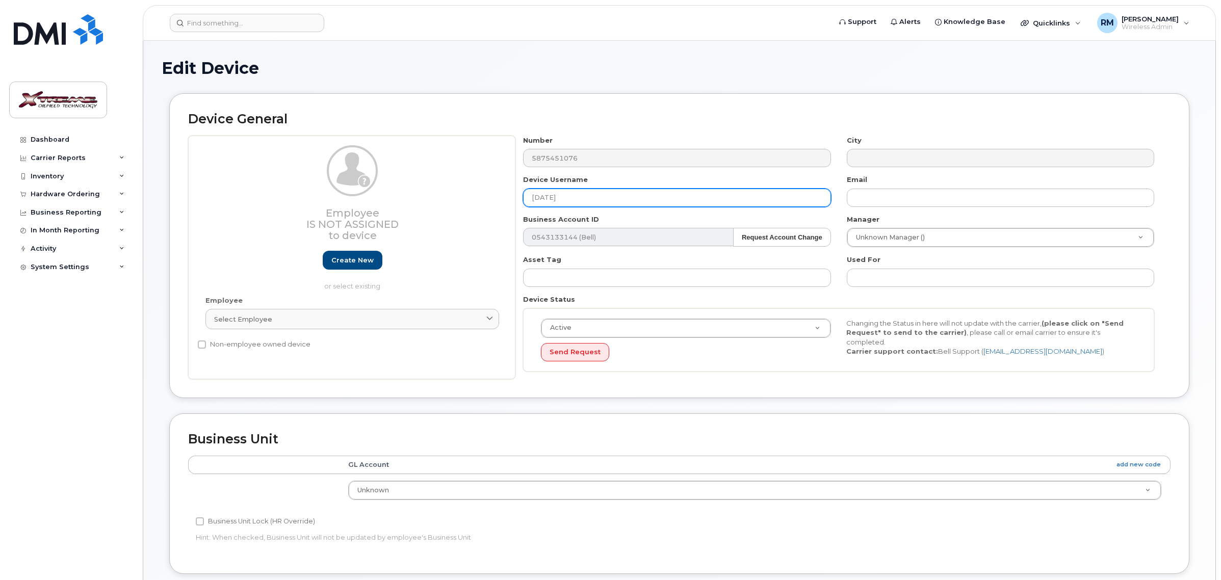
drag, startPoint x: 580, startPoint y: 201, endPoint x: 434, endPoint y: 197, distance: 145.9
click at [434, 197] on div "Employee Is not assigned to device Create new or select existing Employee Selec…" at bounding box center [679, 258] width 982 height 244
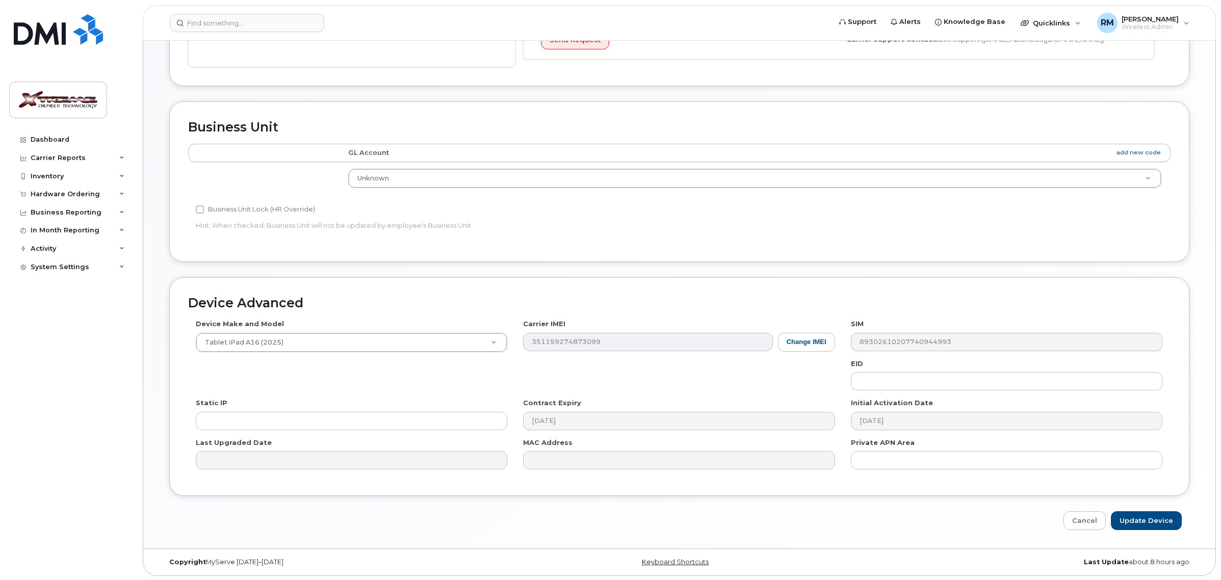
scroll to position [315, 0]
type input "[PERSON_NAME] iPad"
click at [1138, 520] on input "Update Device" at bounding box center [1146, 519] width 71 height 19
type input "Saving..."
